Goal: Find specific page/section: Find specific page/section

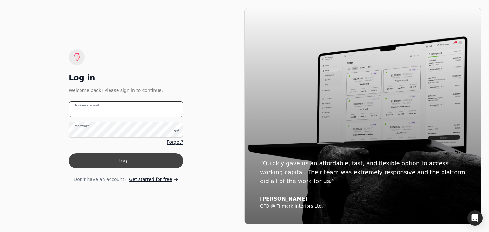
type email "[PERSON_NAME][EMAIL_ADDRESS][DOMAIN_NAME]"
click at [116, 158] on button "Log in" at bounding box center [126, 160] width 115 height 15
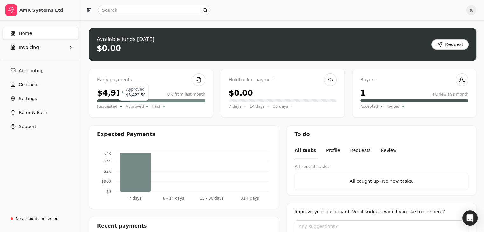
click at [144, 107] on div "Approved" at bounding box center [137, 106] width 23 height 6
click at [116, 107] on span "Requested" at bounding box center [107, 106] width 20 height 6
click at [31, 55] on div "Home Invoicing" at bounding box center [40, 41] width 81 height 32
click at [32, 49] on span "Invoicing" at bounding box center [29, 47] width 20 height 7
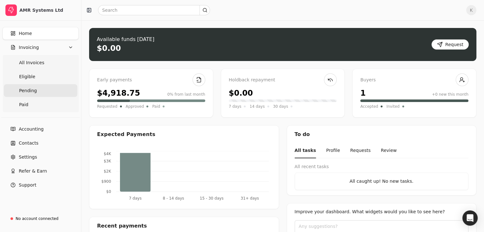
click at [29, 86] on link "Pending" at bounding box center [41, 90] width 74 height 13
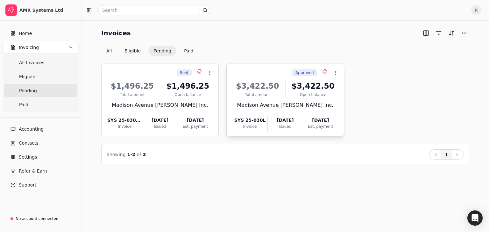
click at [309, 72] on span "Approved" at bounding box center [304, 73] width 18 height 6
